Goal: Information Seeking & Learning: Understand process/instructions

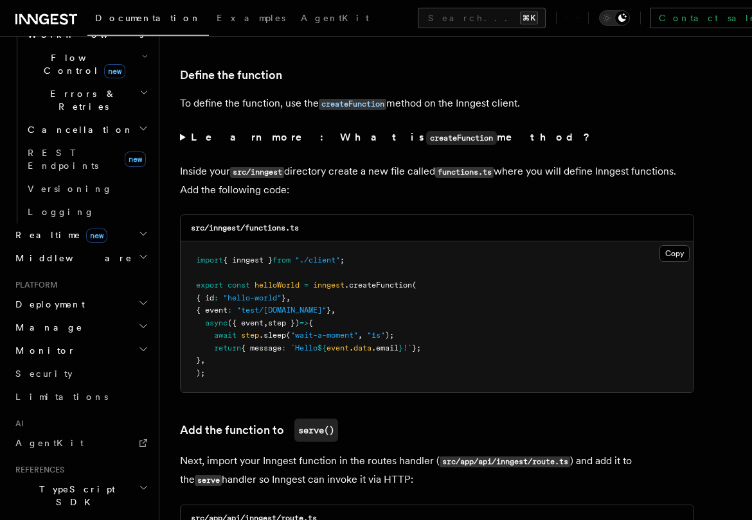
scroll to position [462, 0]
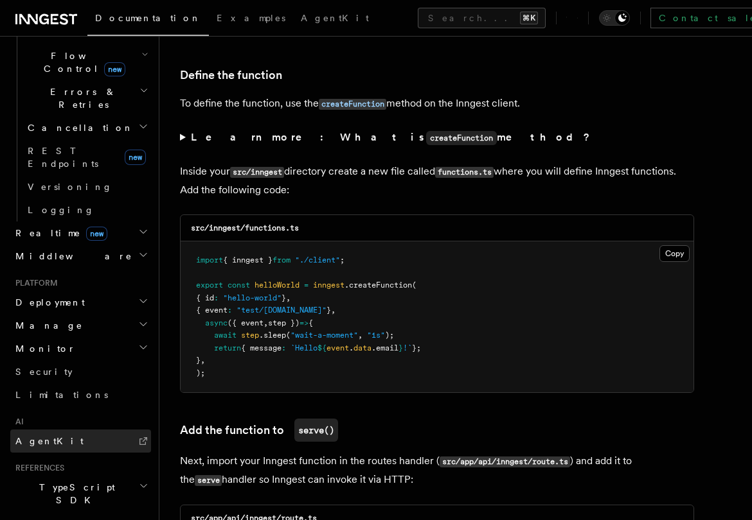
click at [93, 430] on link "AgentKit" at bounding box center [80, 441] width 141 height 23
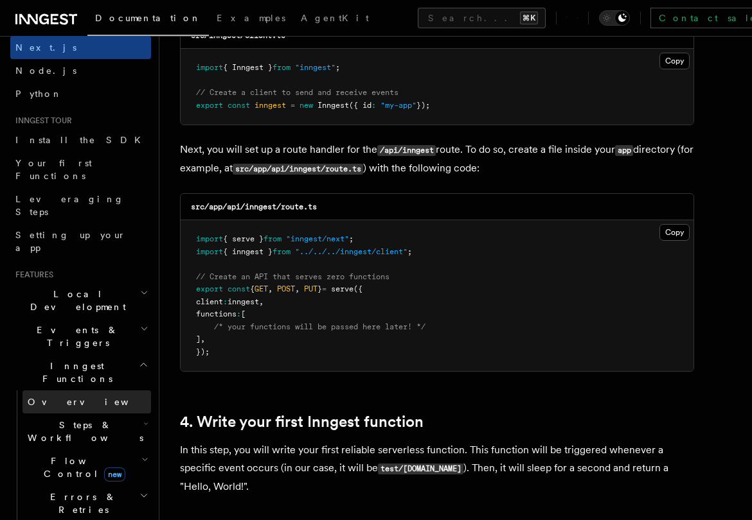
scroll to position [60, 0]
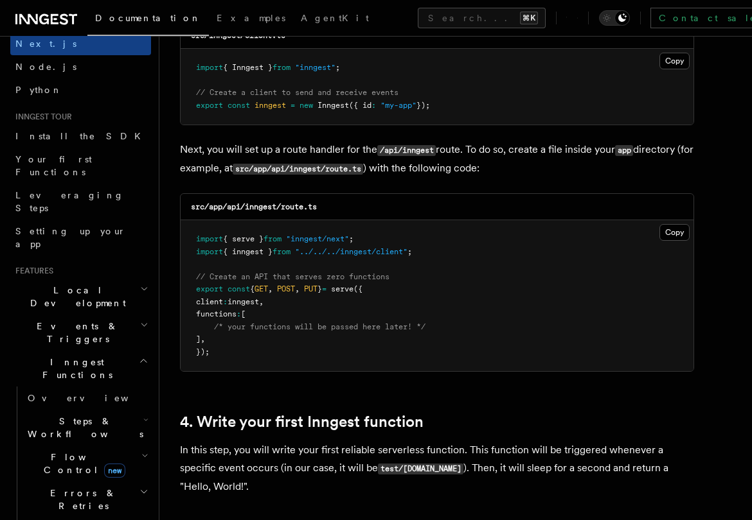
click at [127, 410] on h2 "Steps & Workflows" at bounding box center [86, 428] width 128 height 36
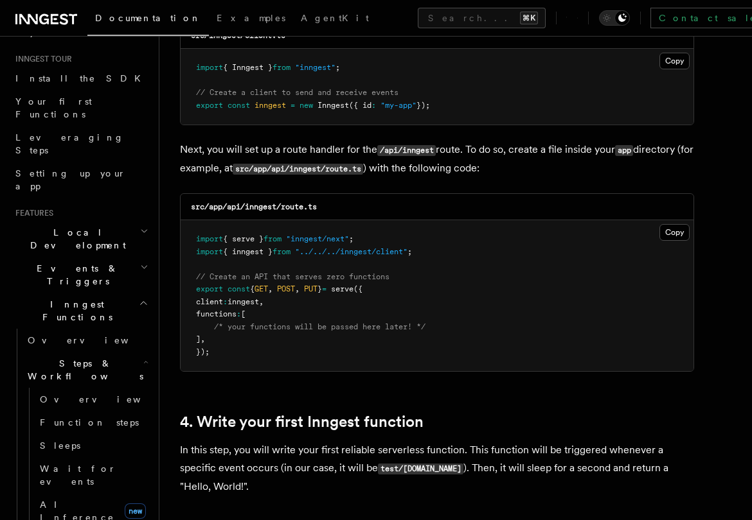
scroll to position [125, 0]
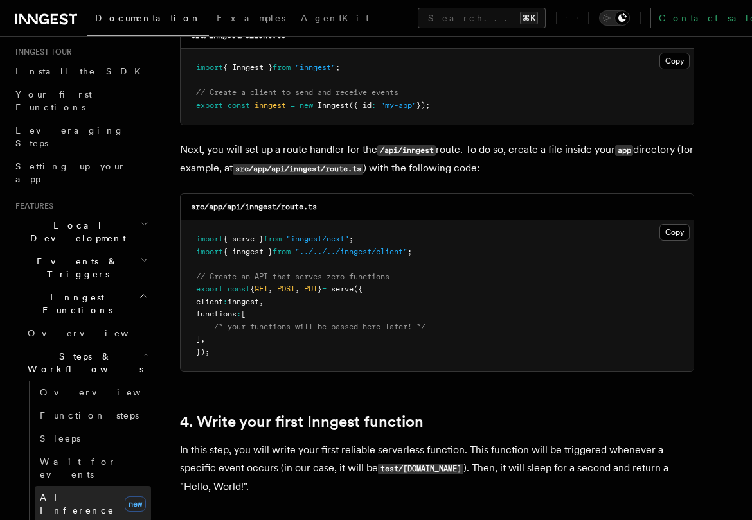
click at [85, 493] on span "AI Inference" at bounding box center [77, 504] width 75 height 23
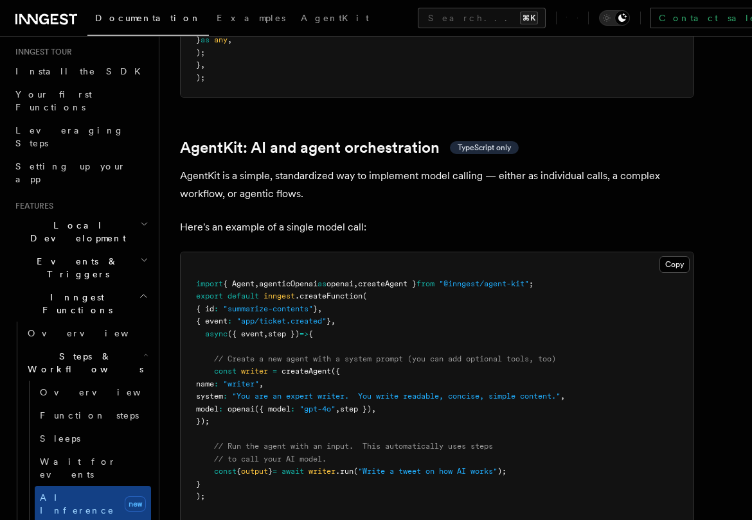
scroll to position [3706, 0]
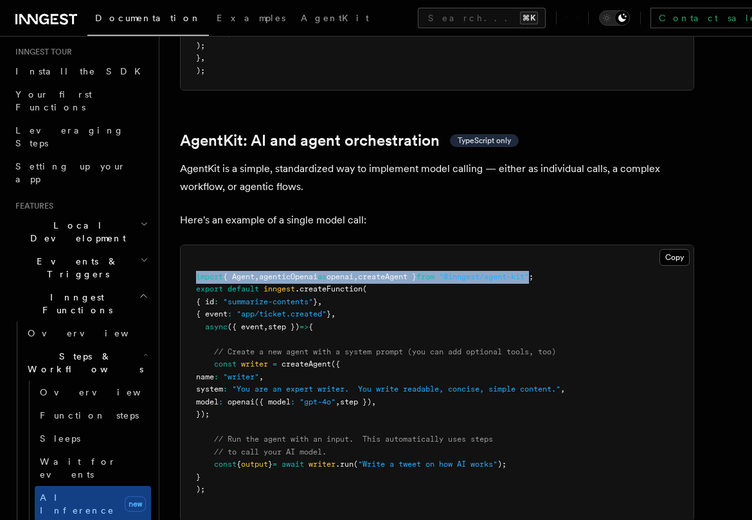
drag, startPoint x: 567, startPoint y: 202, endPoint x: 175, endPoint y: 202, distance: 392.5
copy span "import { Agent , agenticOpenai as openai , createAgent } from "@inngest/agent-k…"
drag, startPoint x: 216, startPoint y: 288, endPoint x: 236, endPoint y: 337, distance: 53.3
click at [236, 337] on pre "import { Agent , agenticOpenai as openai , createAgent } from "@inngest/agent-k…" at bounding box center [437, 383] width 513 height 276
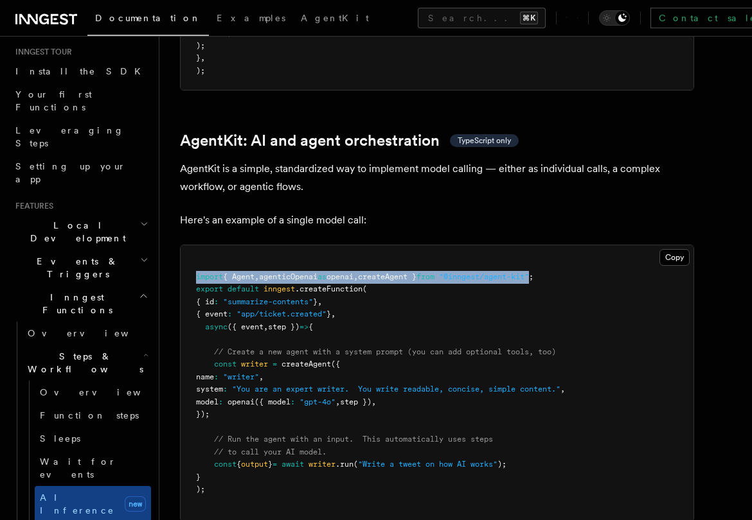
copy code "const writer = createAgent ({ name : "writer" , system : "You are an expert wri…"
